Goal: Task Accomplishment & Management: Manage account settings

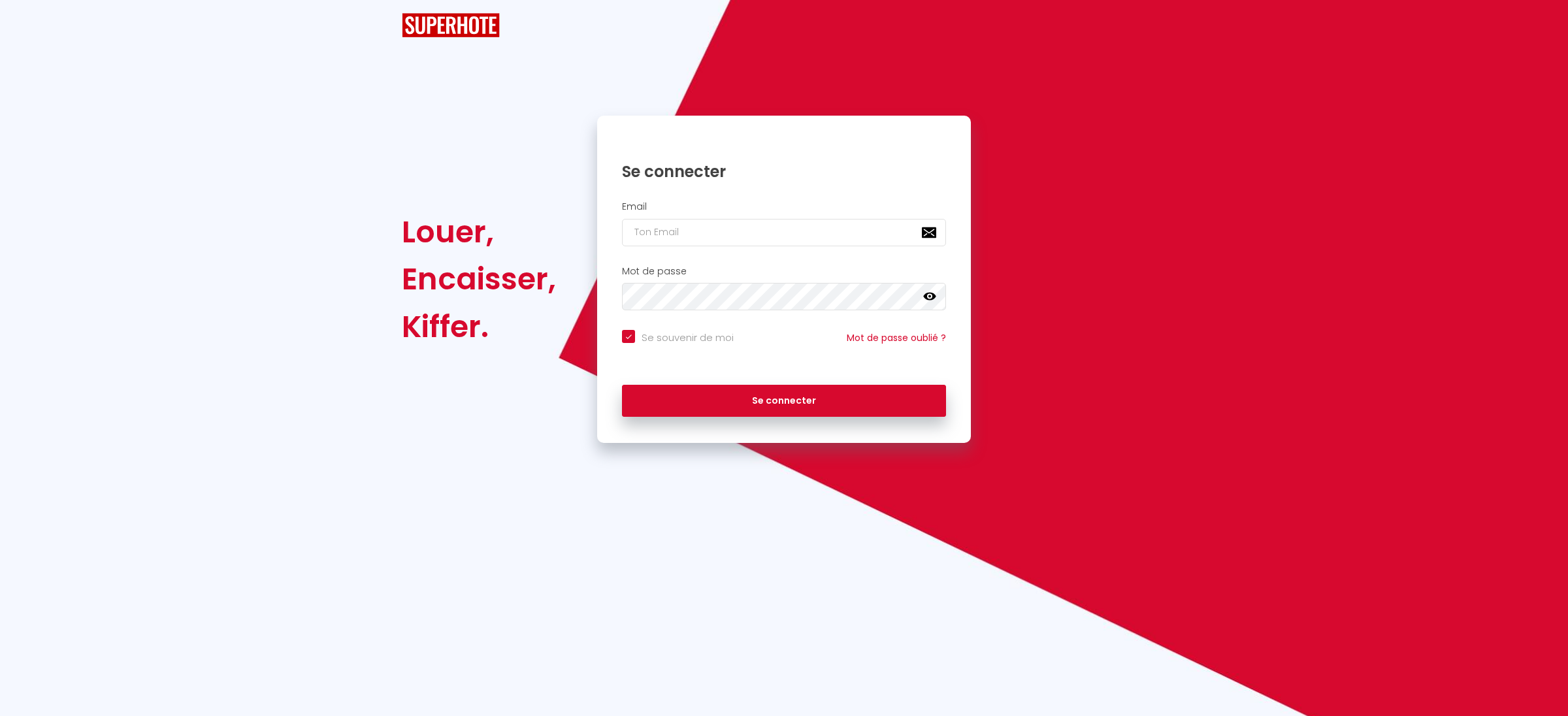
checkbox input "true"
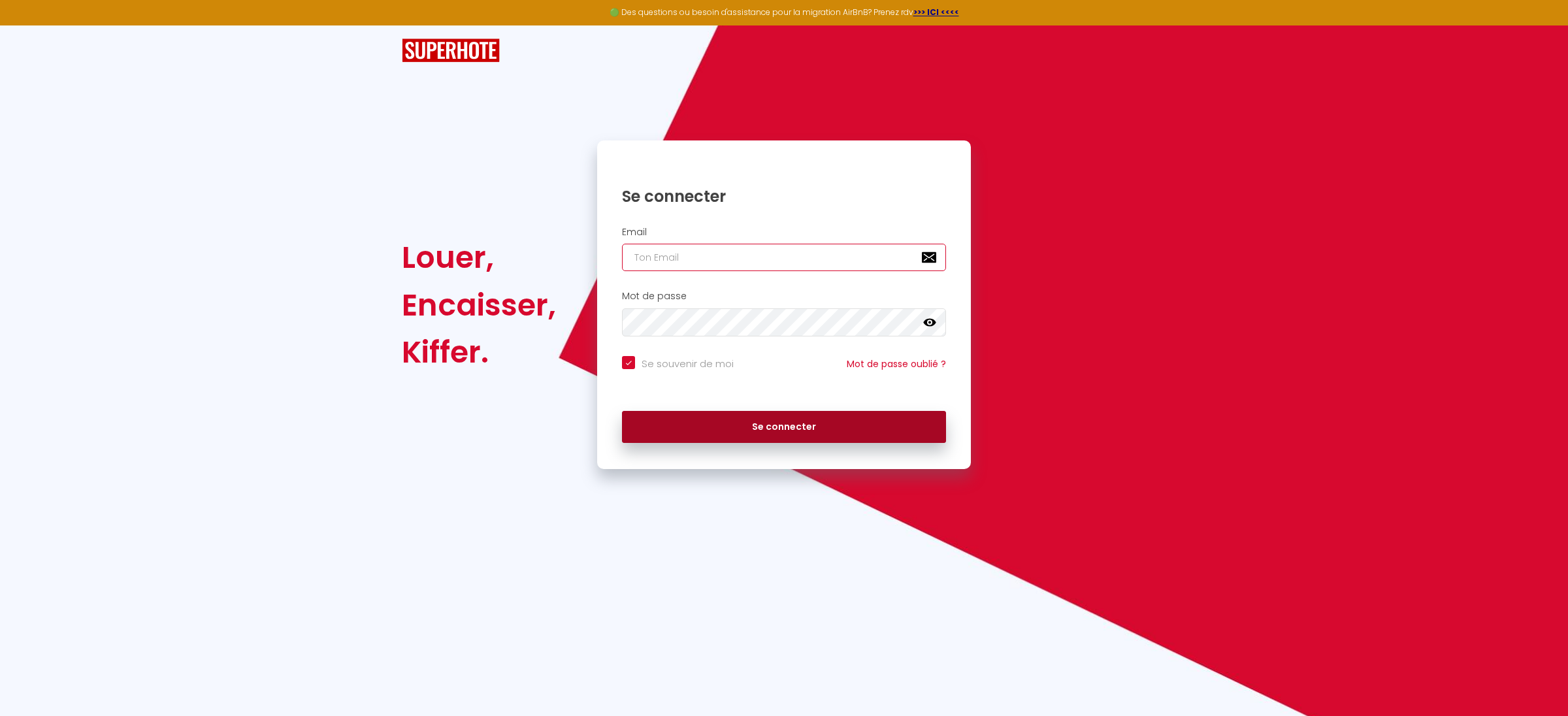
type input "[PERSON_NAME][EMAIL_ADDRESS][DOMAIN_NAME]"
click at [734, 414] on button "Se connecter" at bounding box center [783, 427] width 324 height 32
checkbox input "true"
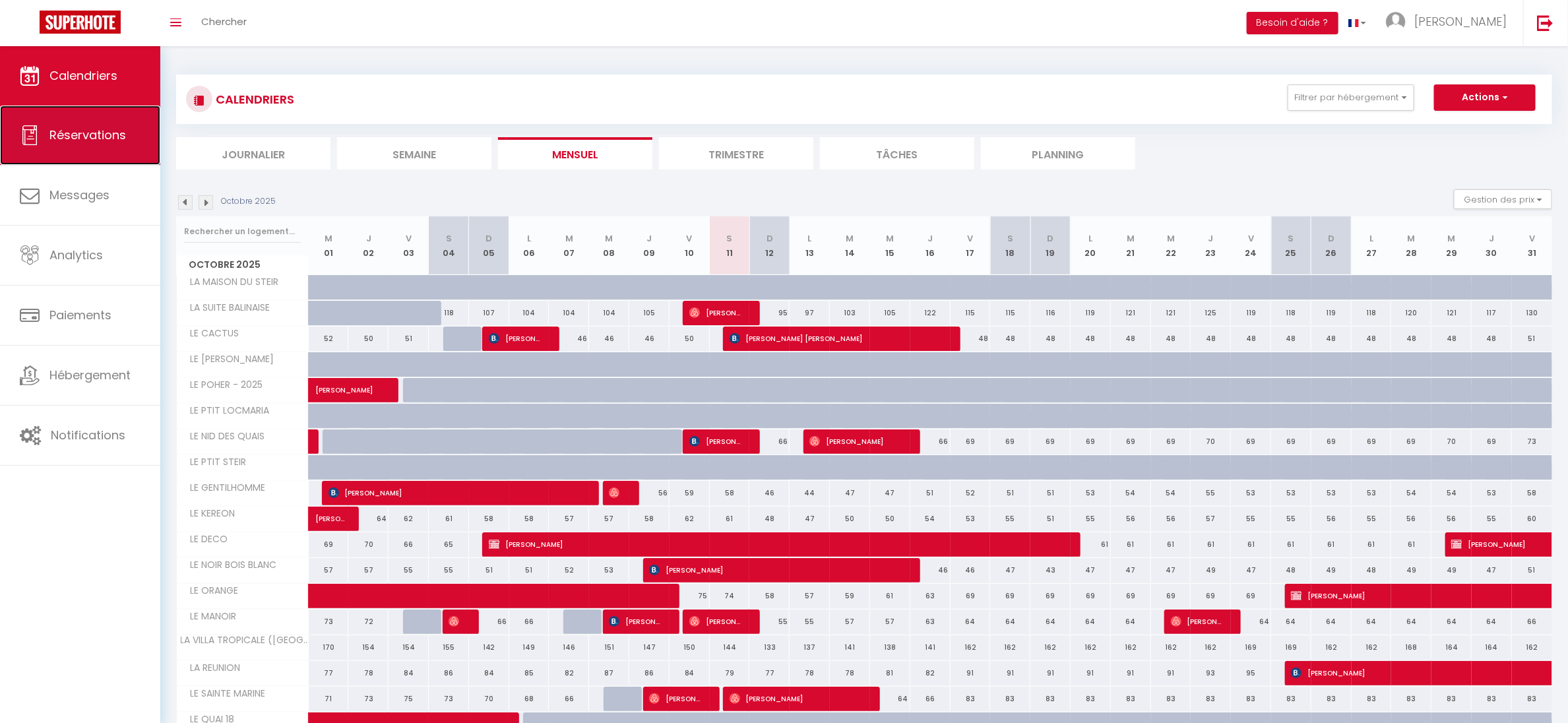
click at [89, 137] on span "Réservations" at bounding box center [87, 134] width 76 height 16
select select "not_cancelled"
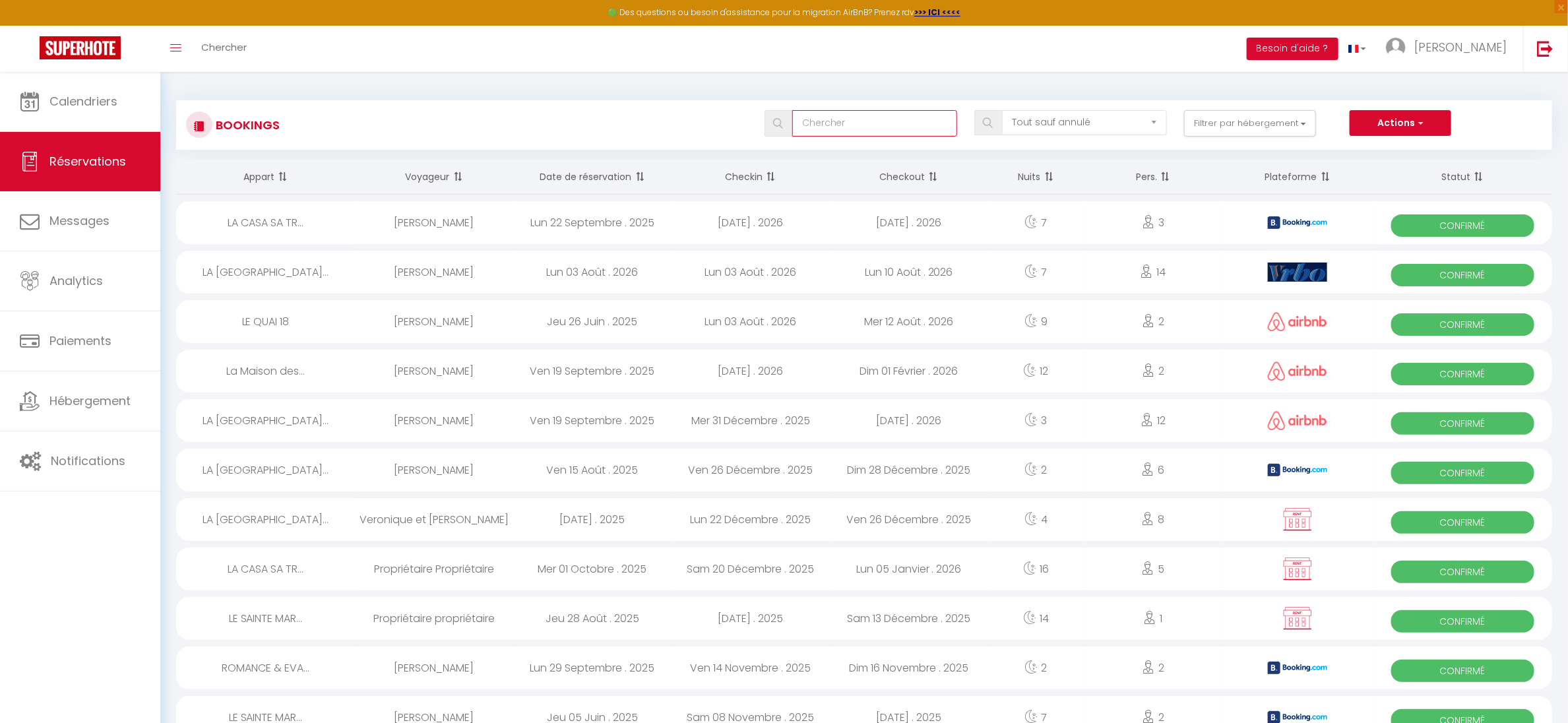
click at [827, 131] on input "text" at bounding box center [874, 123] width 165 height 27
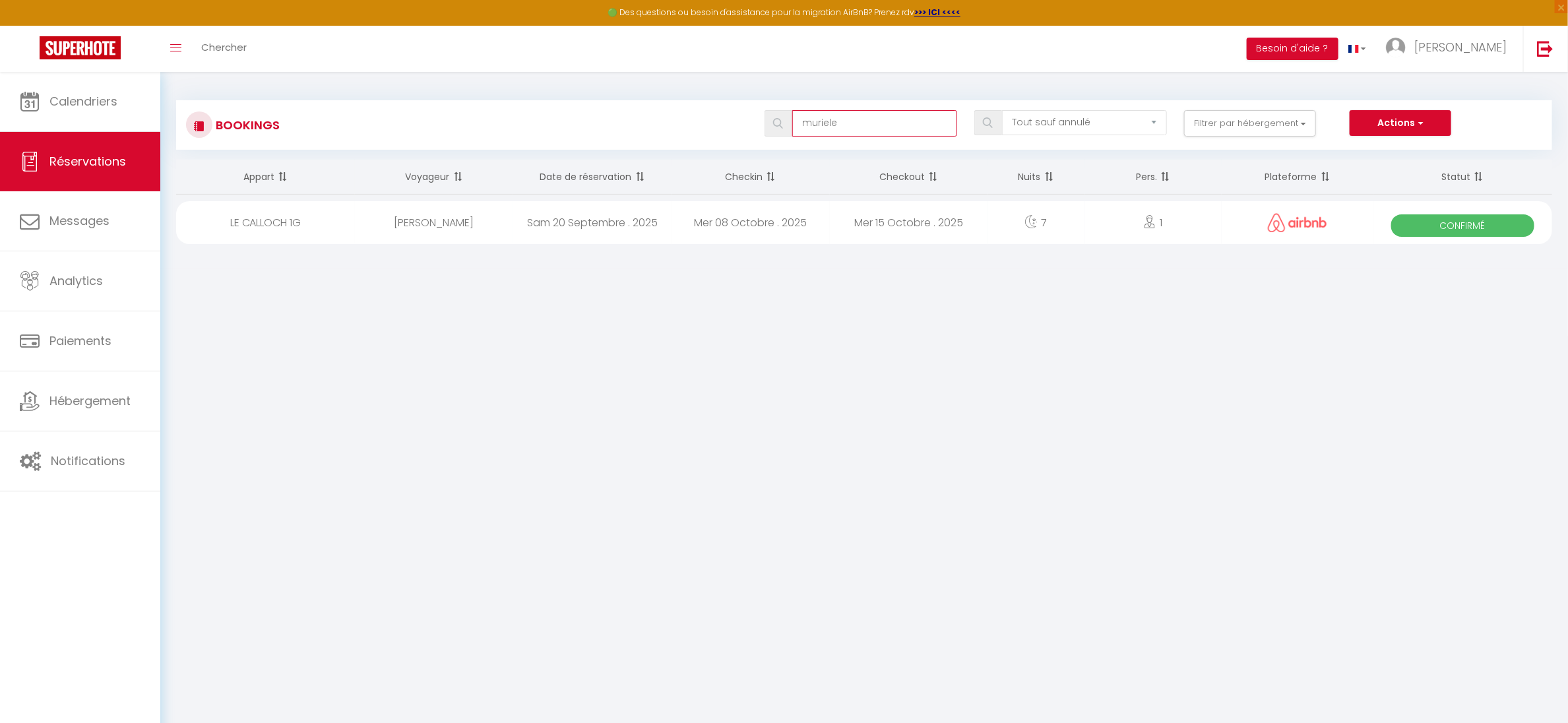
type input "muriele"
click at [439, 218] on div "[PERSON_NAME]" at bounding box center [434, 223] width 158 height 43
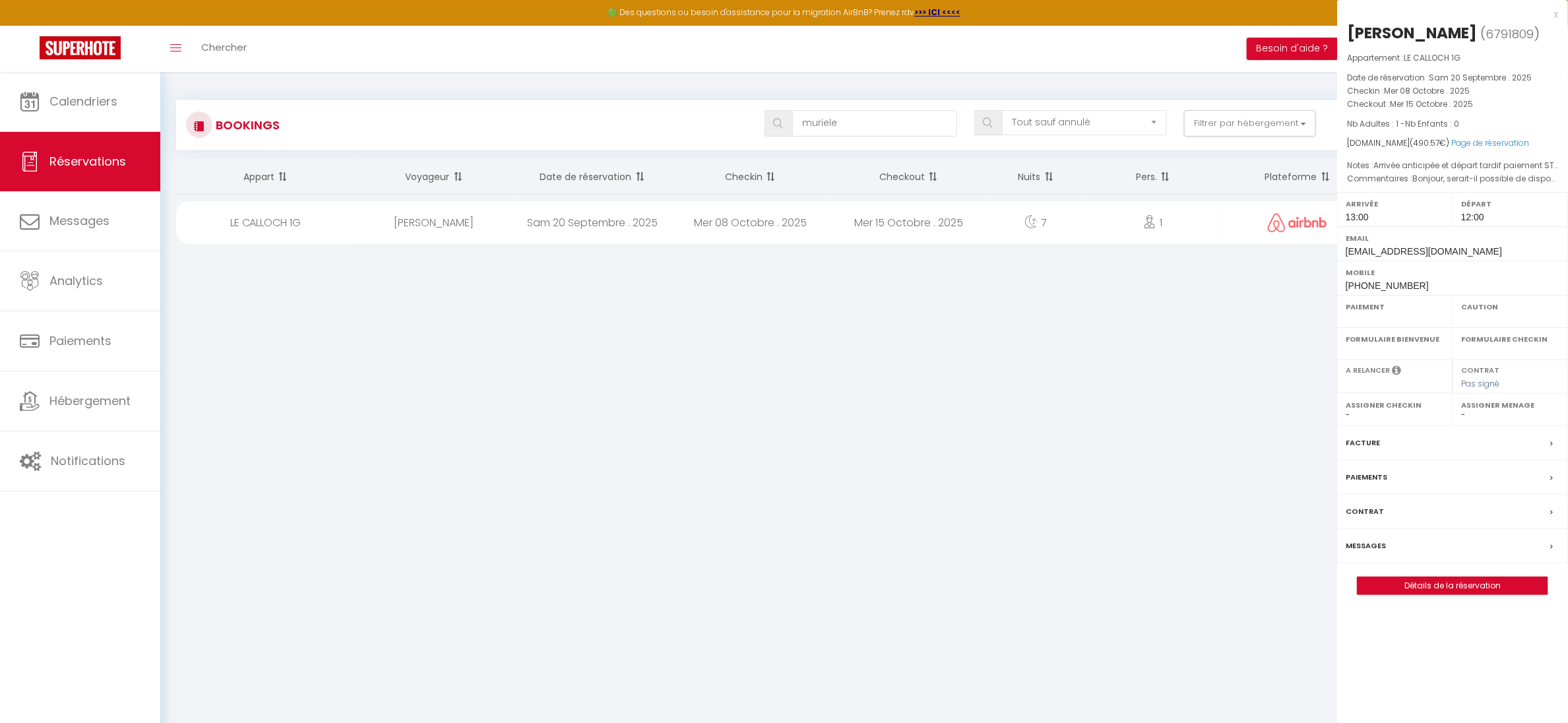
select select "OK"
select select "1"
select select "0"
select select "1"
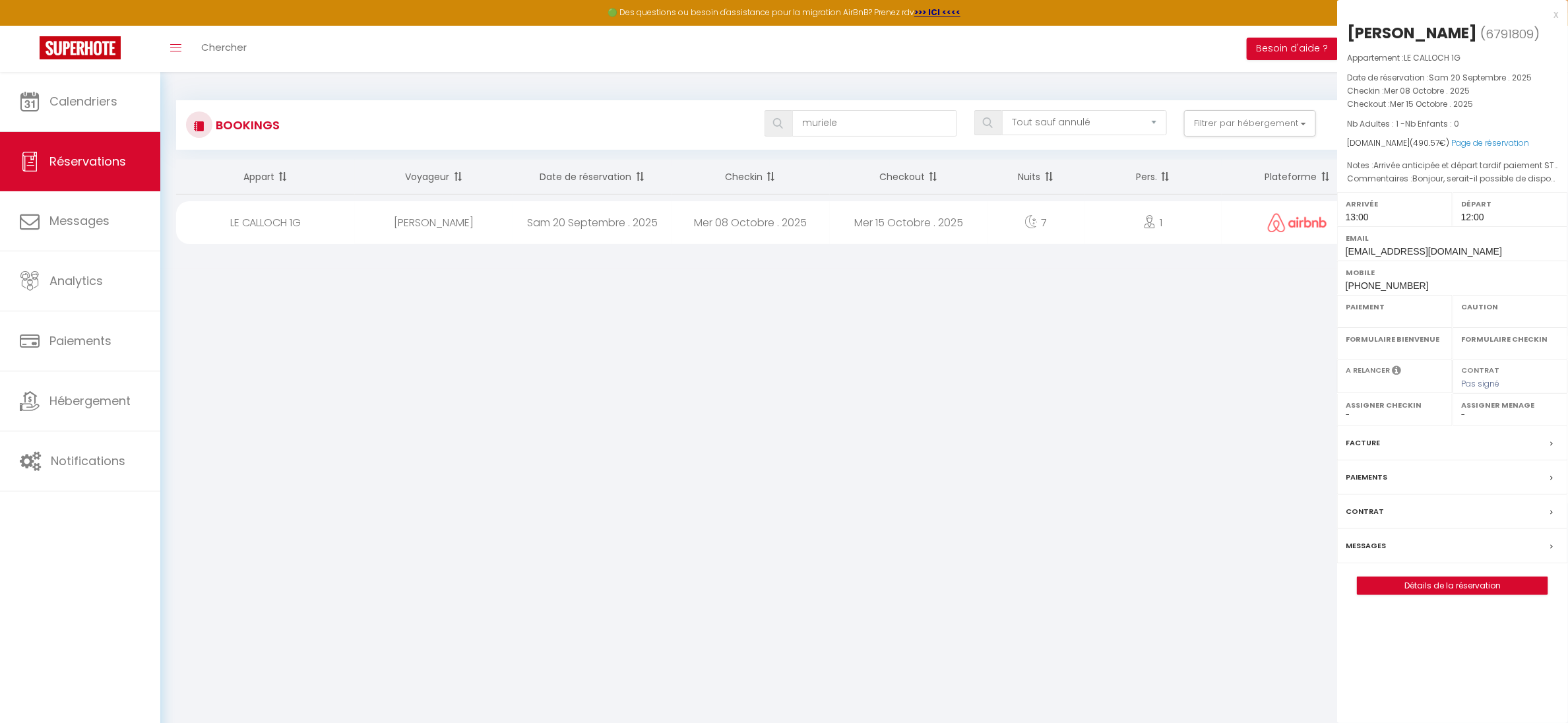
select select
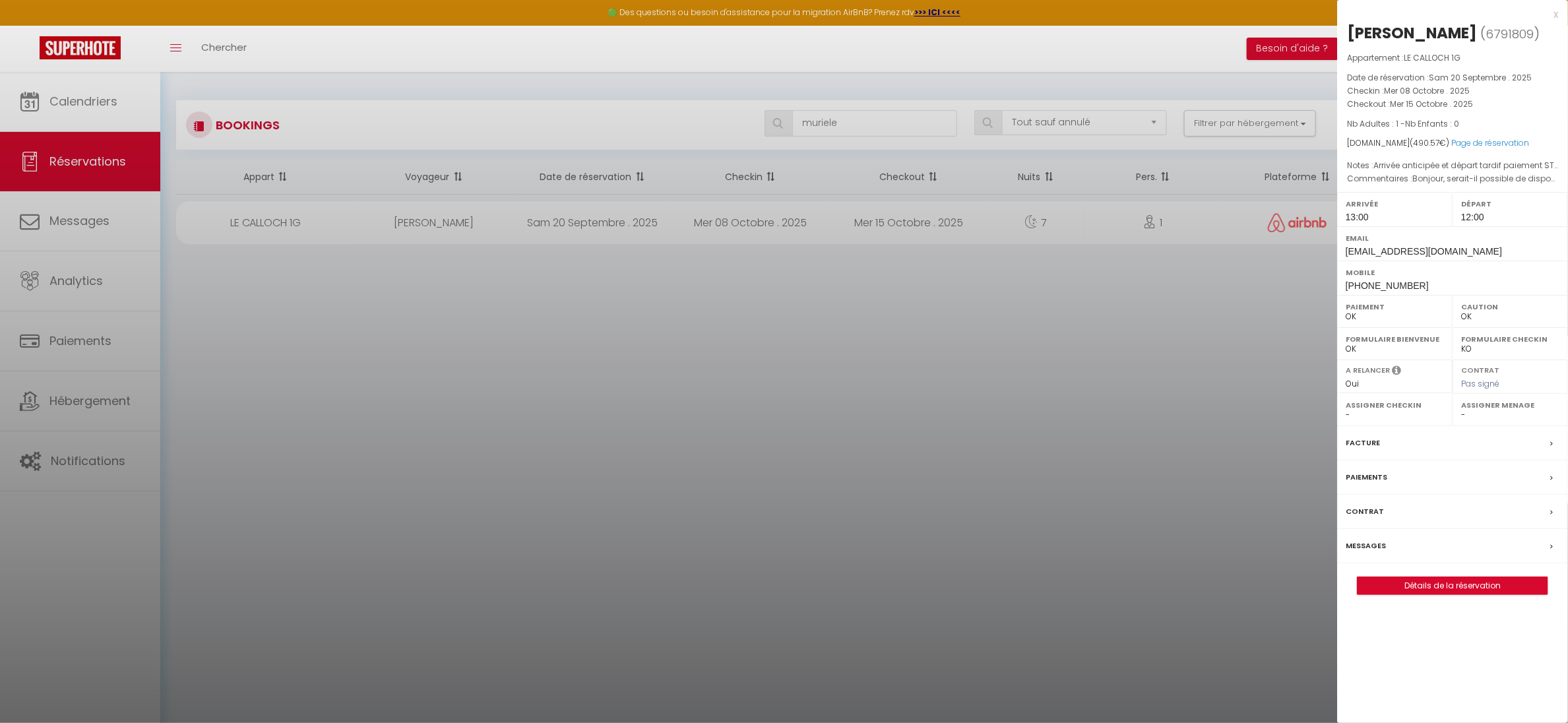
select select "35679"
click at [369, 296] on div at bounding box center [784, 361] width 1568 height 723
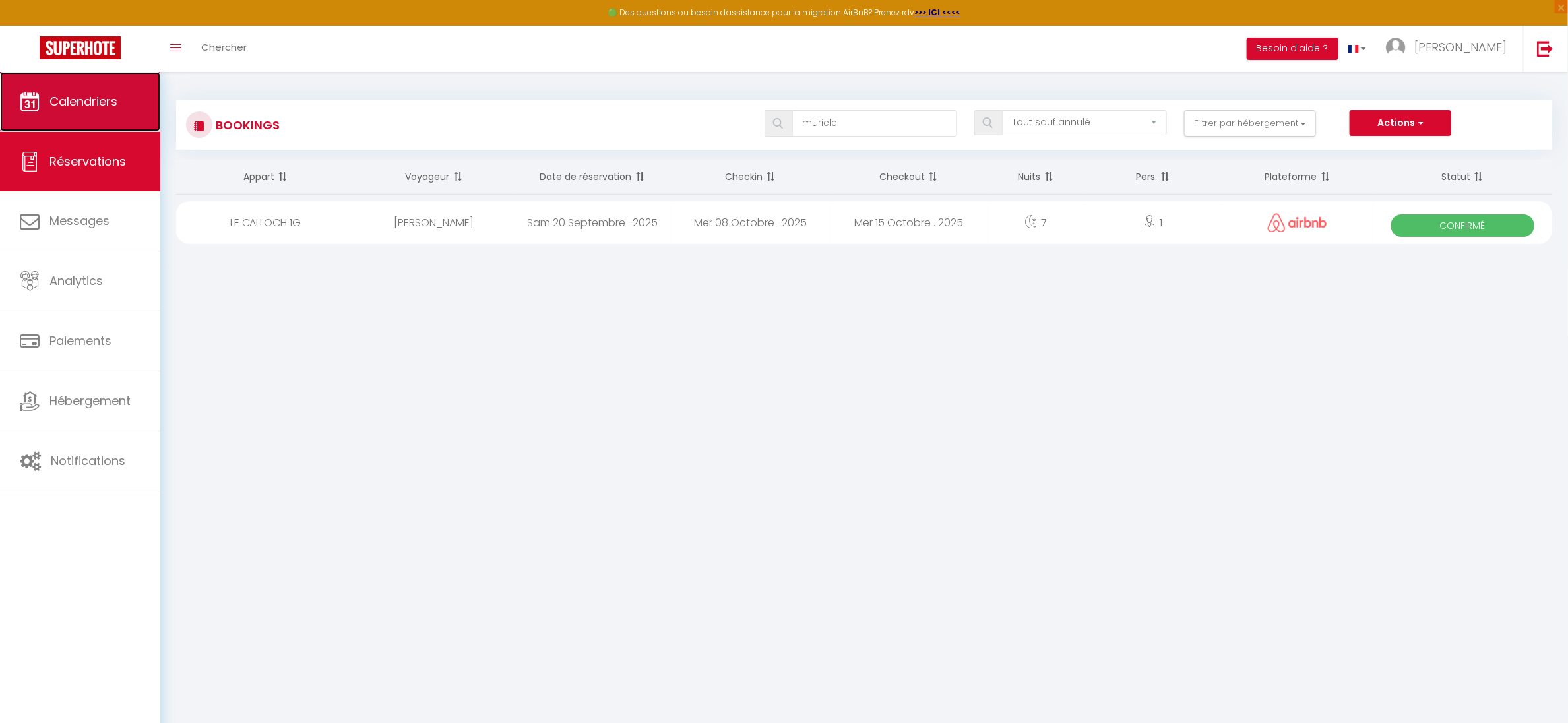
click at [71, 87] on link "Calendriers" at bounding box center [80, 101] width 160 height 59
